Goal: Information Seeking & Learning: Learn about a topic

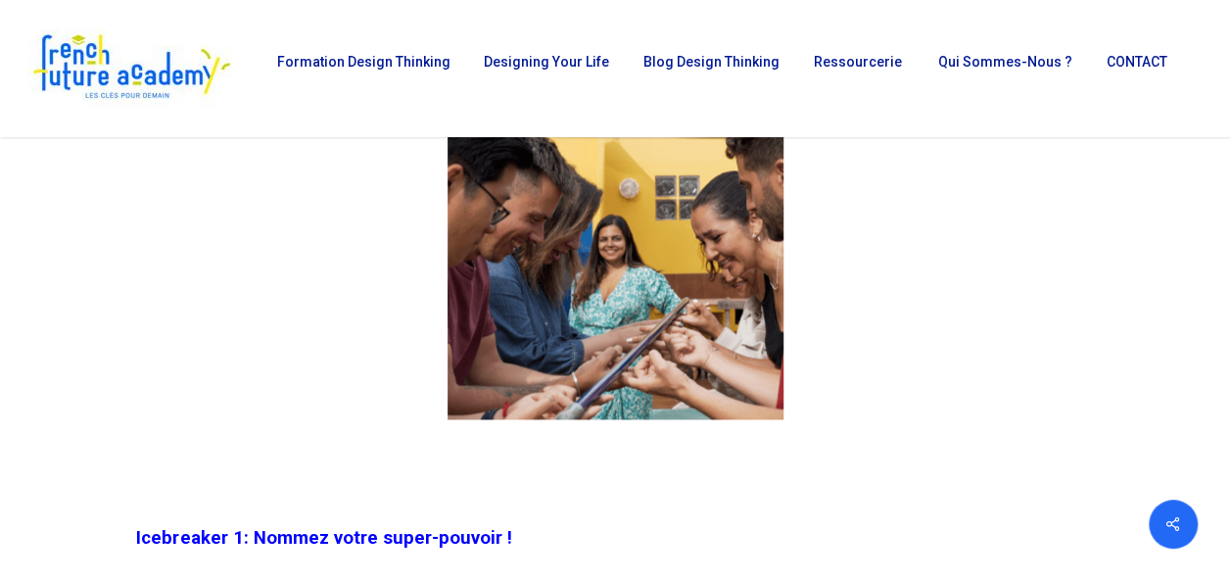
scroll to position [1327, 0]
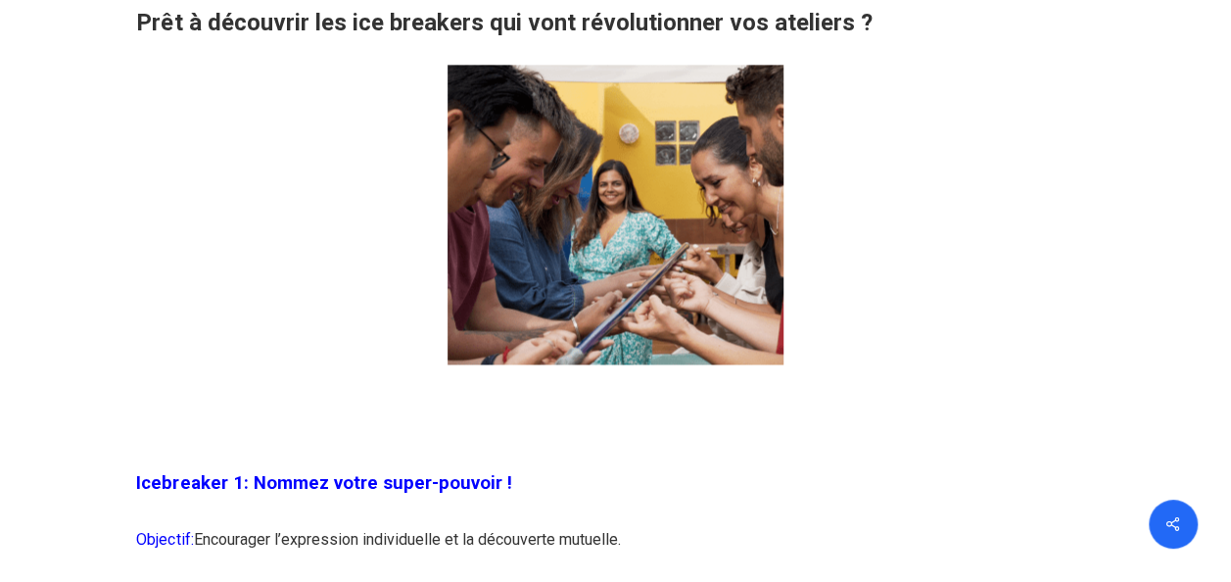
click at [1223, 59] on div at bounding box center [616, 59] width 1221 height 691
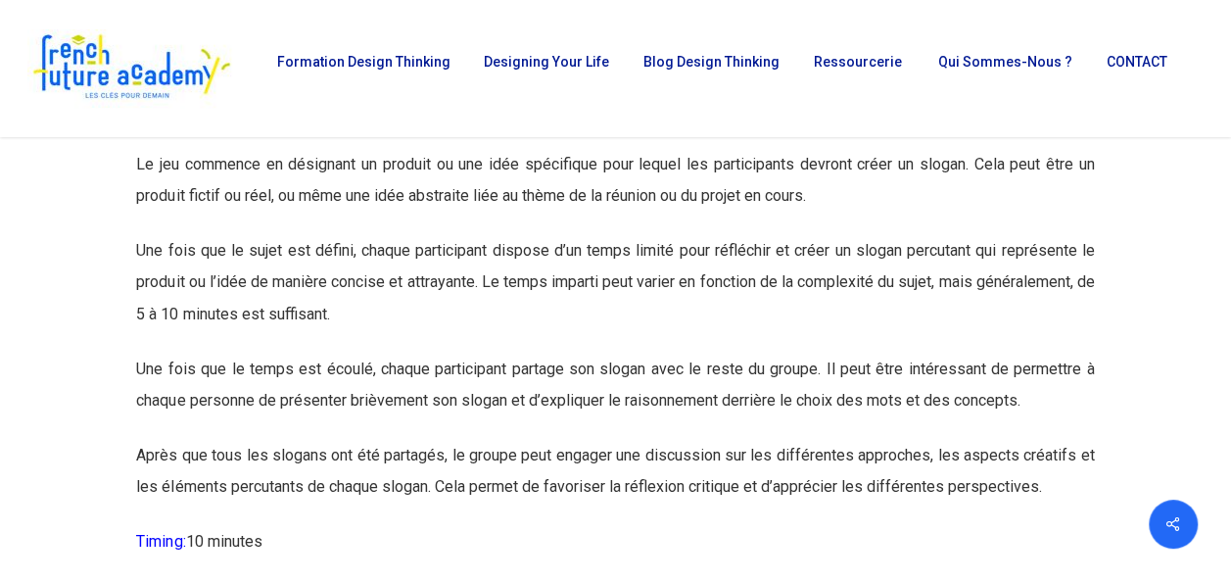
scroll to position [12573, 0]
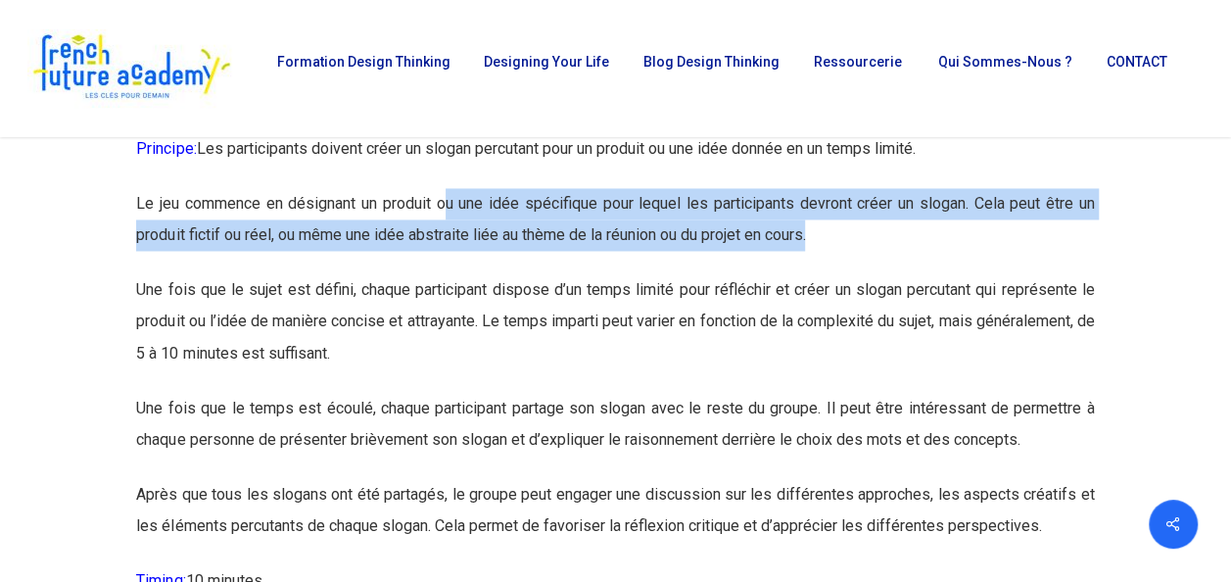
drag, startPoint x: 445, startPoint y: 268, endPoint x: 848, endPoint y: 312, distance: 406.0
click at [848, 274] on p "Le jeu commence en désignant un produit ou une idée spécifique pour lequel les …" at bounding box center [615, 231] width 958 height 86
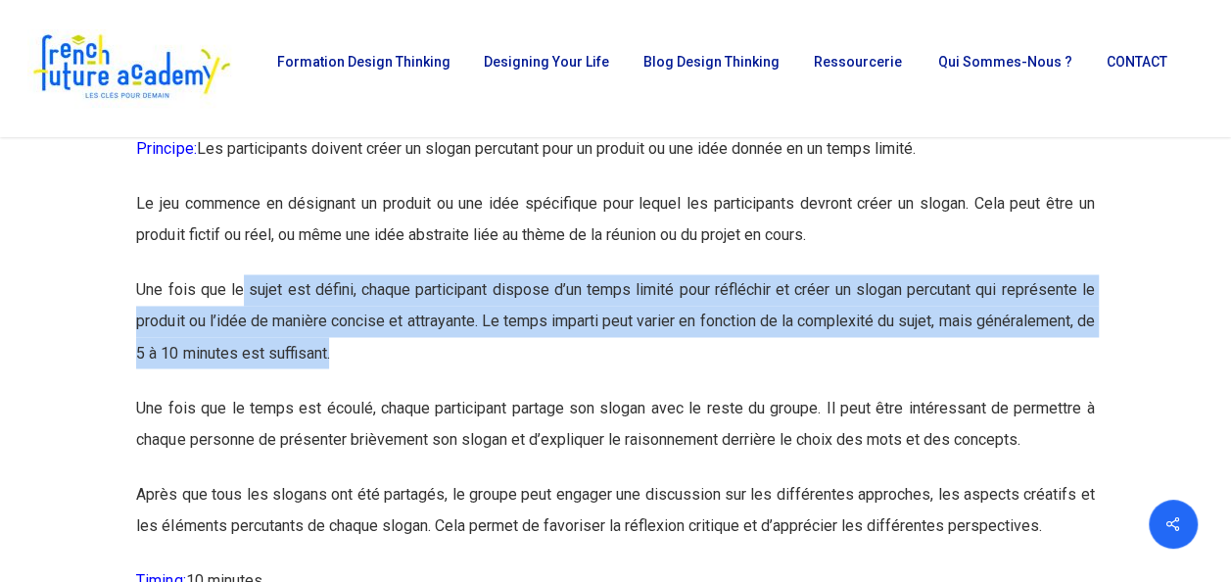
drag, startPoint x: 241, startPoint y: 362, endPoint x: 696, endPoint y: 427, distance: 460.1
click at [696, 392] on p "Une fois que le sujet est défini, chaque participant dispose d’un temps limité …" at bounding box center [615, 333] width 958 height 118
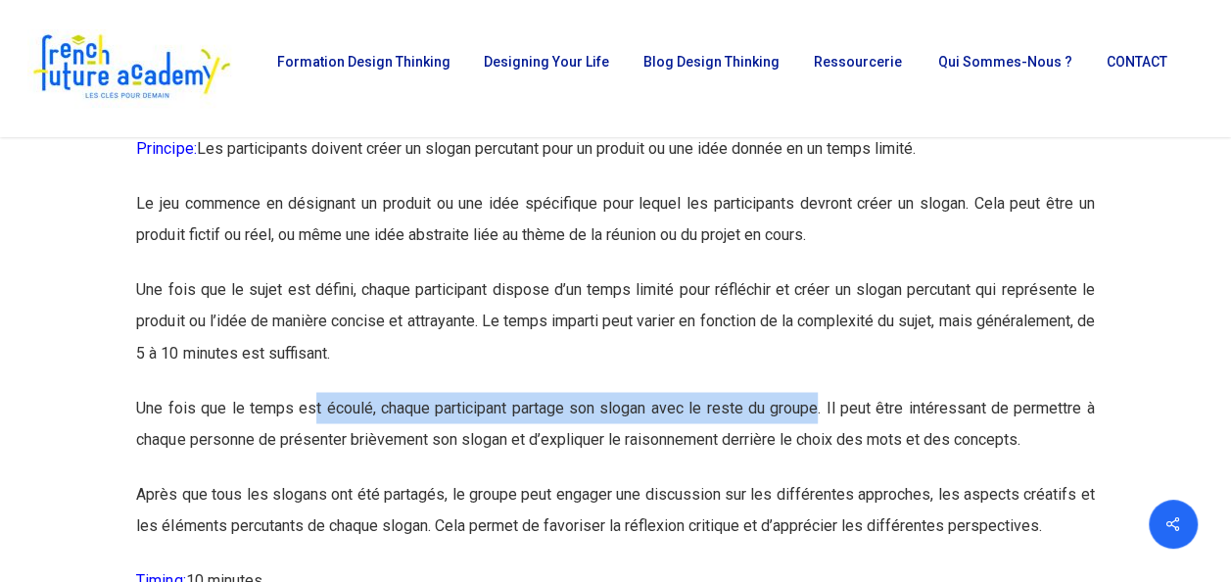
drag, startPoint x: 312, startPoint y: 473, endPoint x: 817, endPoint y: 480, distance: 504.5
click at [817, 478] on p "Une fois que le temps est écoulé, chaque participant partage son slogan avec le…" at bounding box center [615, 435] width 958 height 86
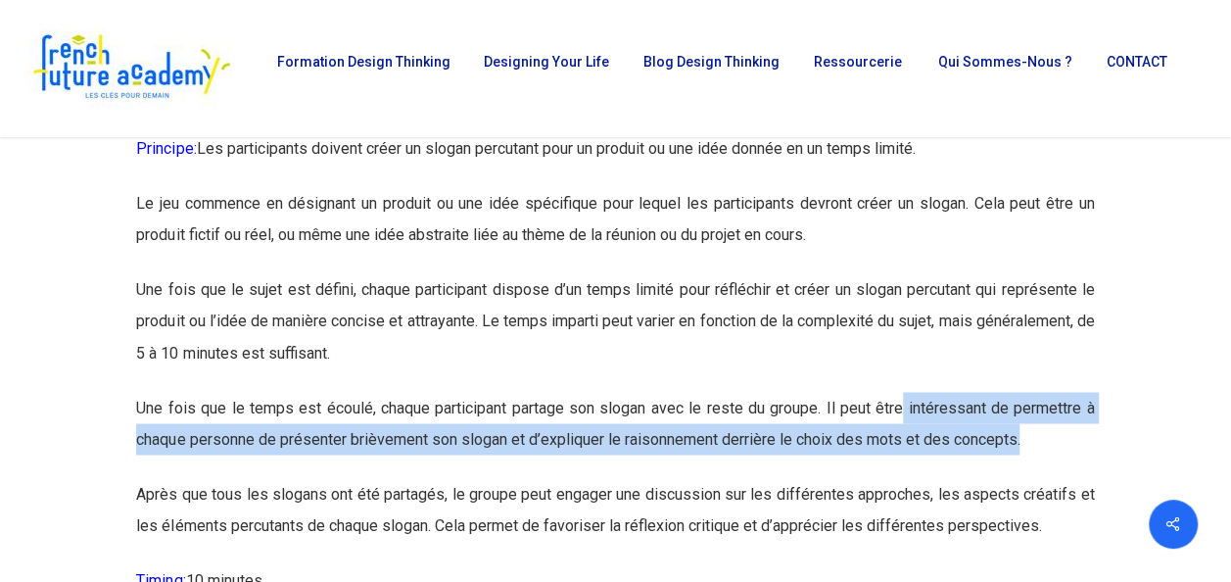
drag, startPoint x: 899, startPoint y: 470, endPoint x: 1048, endPoint y: 502, distance: 152.2
click at [1048, 478] on p "Une fois que le temps est écoulé, chaque participant partage son slogan avec le…" at bounding box center [615, 435] width 958 height 86
